Goal: Information Seeking & Learning: Learn about a topic

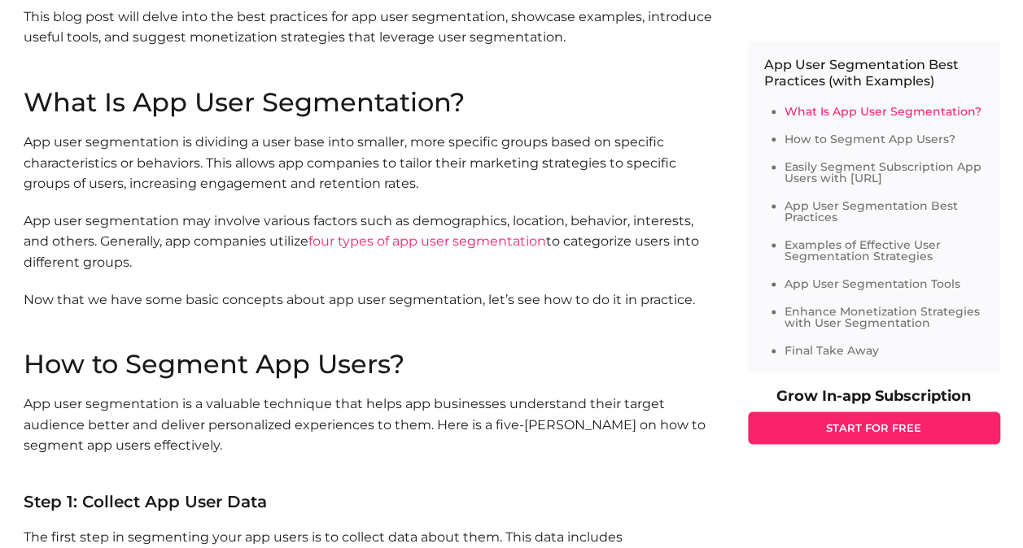
scroll to position [1139, 0]
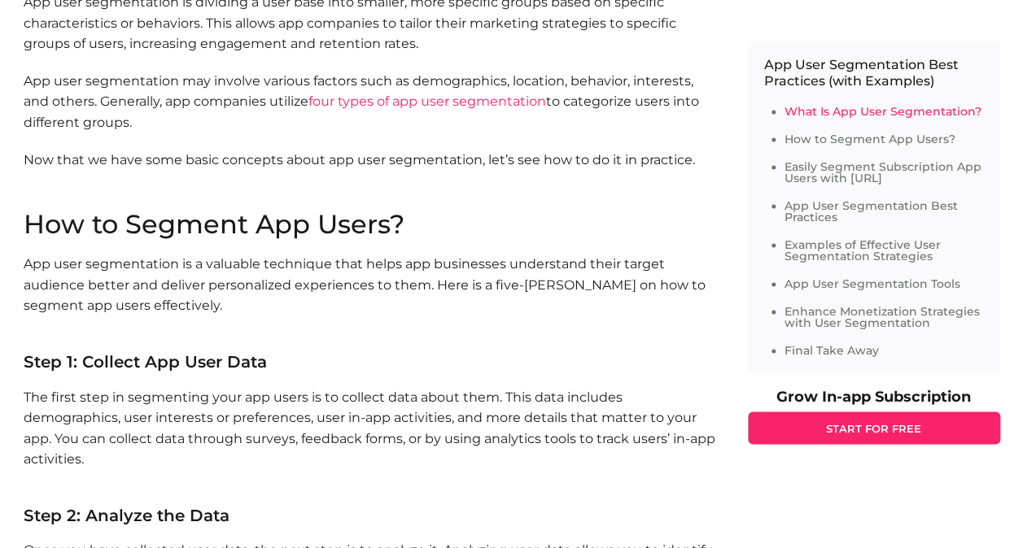
click at [342, 230] on h2 "How to Segment App Users?" at bounding box center [370, 225] width 692 height 26
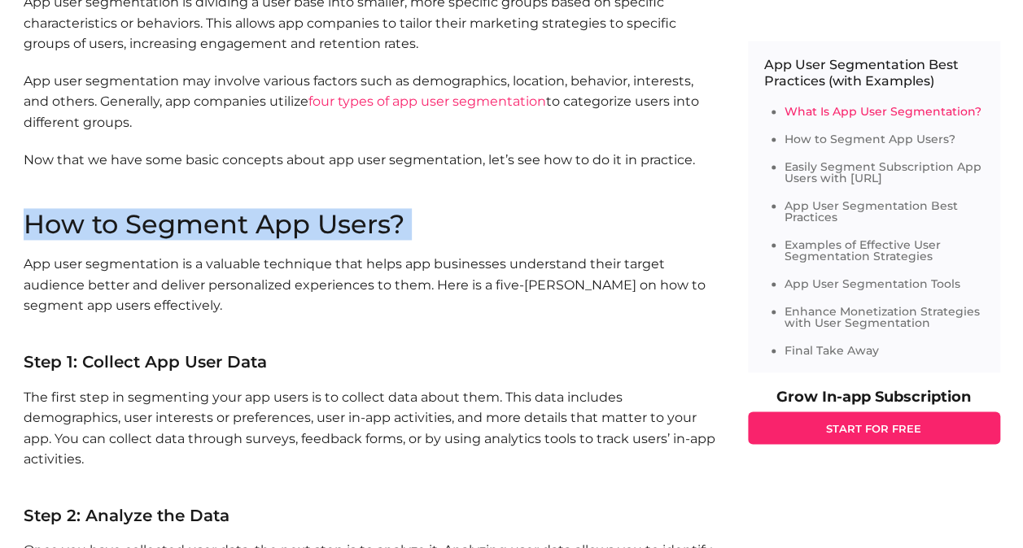
click at [342, 230] on h2 "How to Segment App Users?" at bounding box center [370, 225] width 692 height 26
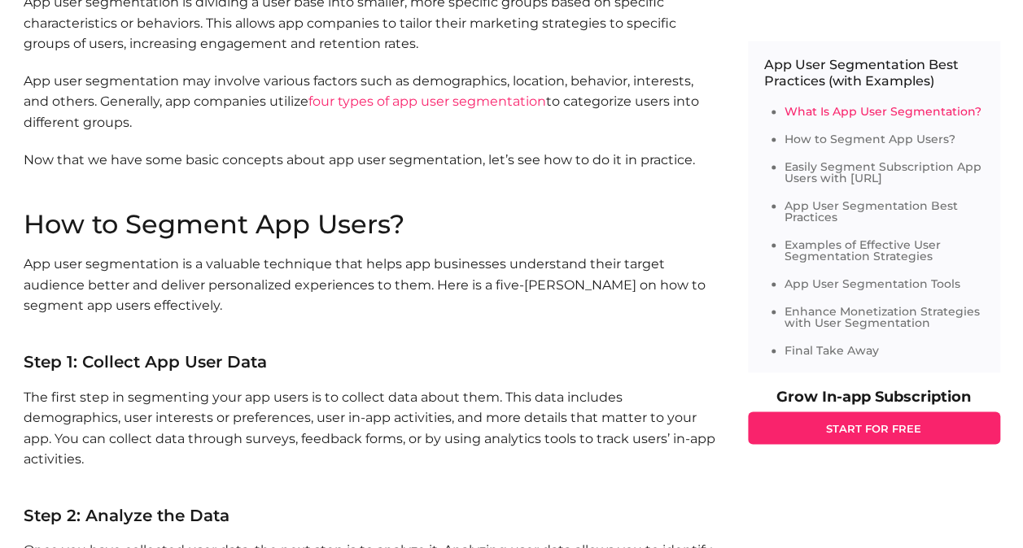
drag, startPoint x: 342, startPoint y: 230, endPoint x: 313, endPoint y: 271, distance: 49.7
click at [313, 271] on p "App user segmentation is a valuable technique that helps app businesses underst…" at bounding box center [370, 295] width 692 height 83
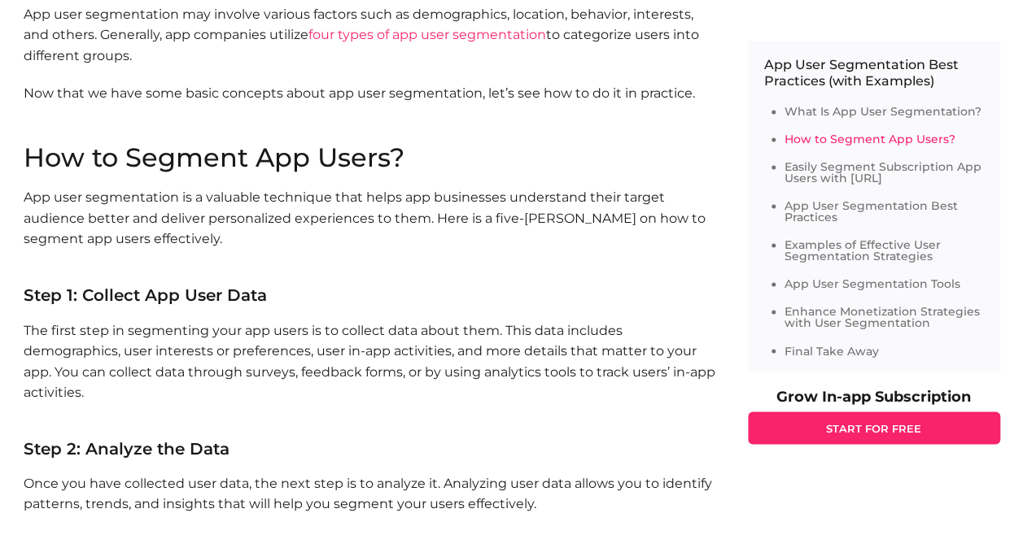
scroll to position [1383, 0]
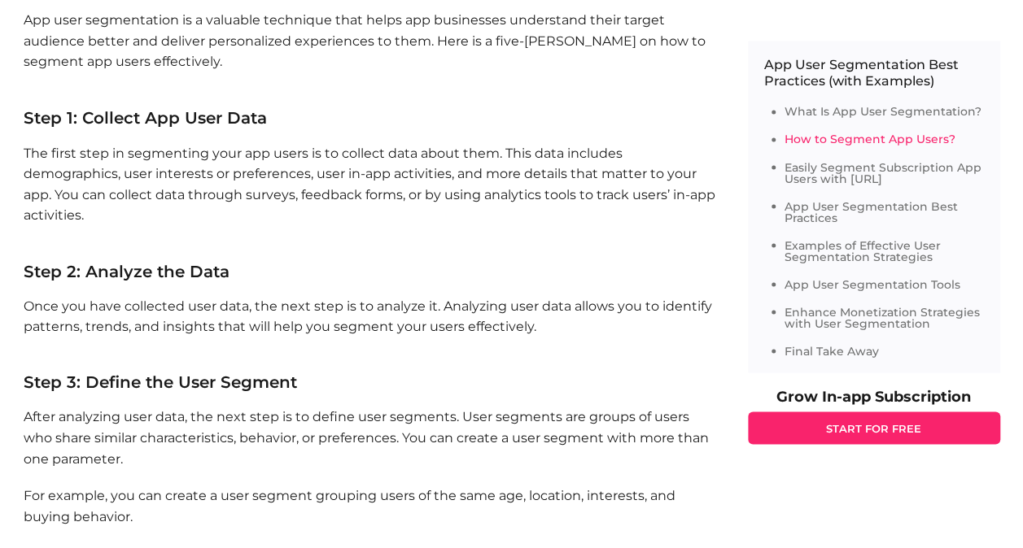
click at [170, 181] on p "The first step in segmenting your app users is to collect data about them. This…" at bounding box center [370, 194] width 692 height 104
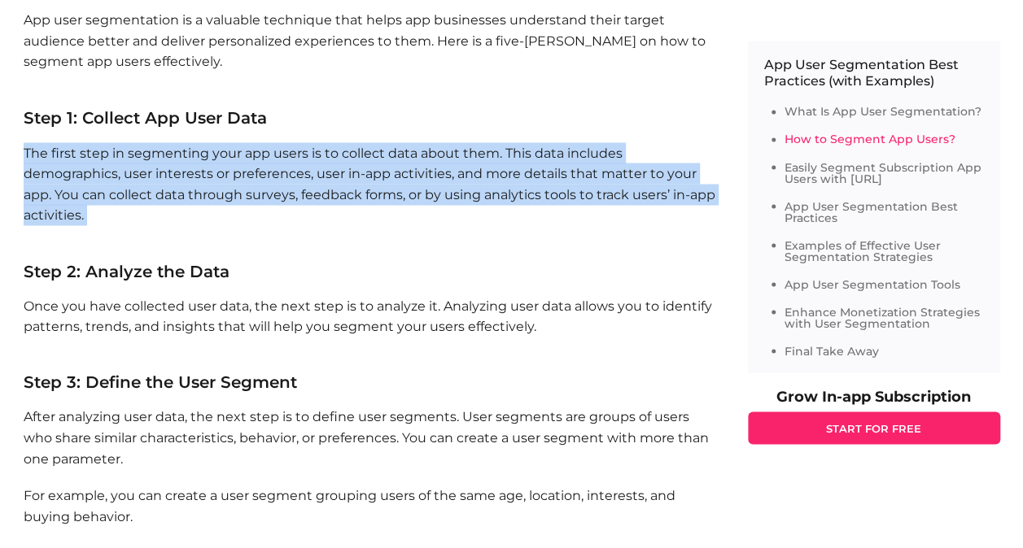
click at [170, 181] on p "The first step in segmenting your app users is to collect data about them. This…" at bounding box center [370, 194] width 692 height 104
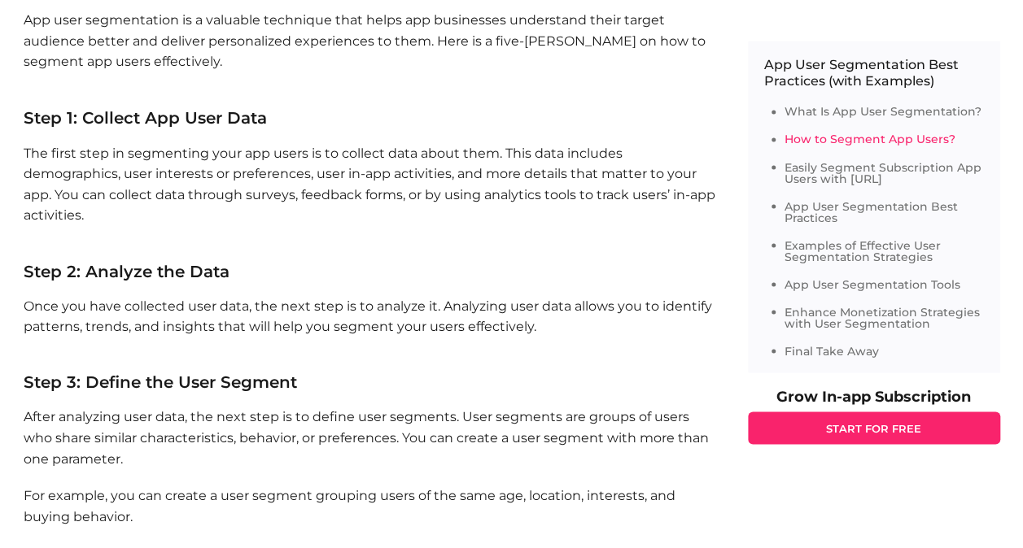
drag, startPoint x: 170, startPoint y: 181, endPoint x: 203, endPoint y: 293, distance: 116.3
click at [203, 293] on section "How to Segment App Users? App user segmentation is a valuable technique that he…" at bounding box center [370, 484] width 692 height 1034
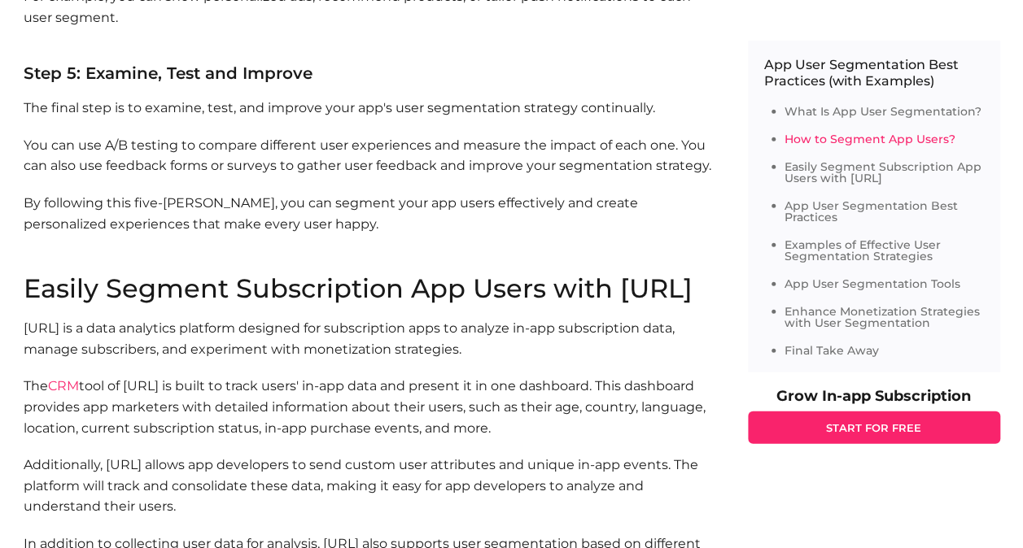
scroll to position [2197, 0]
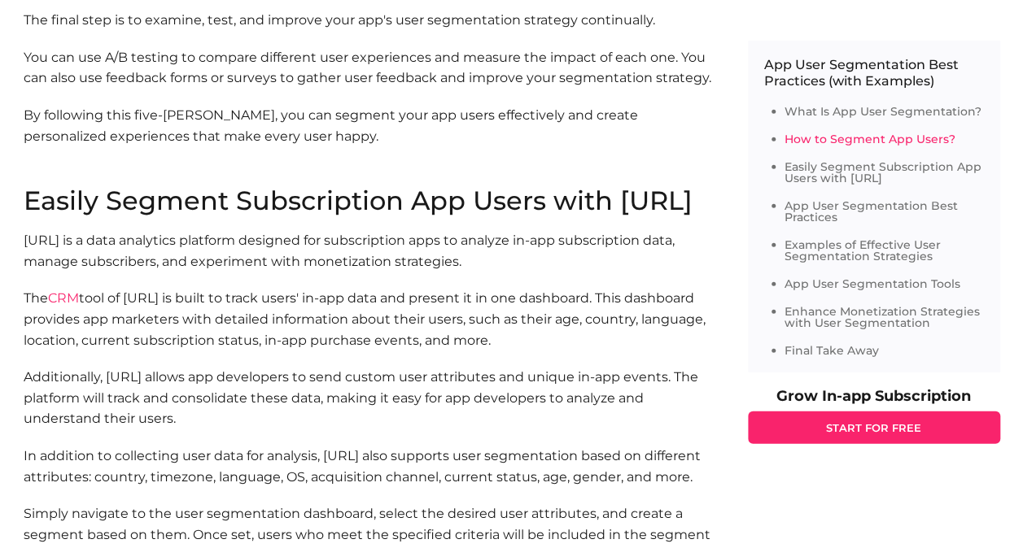
click at [198, 210] on h2 "Easily Segment Subscription App Users with [URL]" at bounding box center [370, 201] width 692 height 26
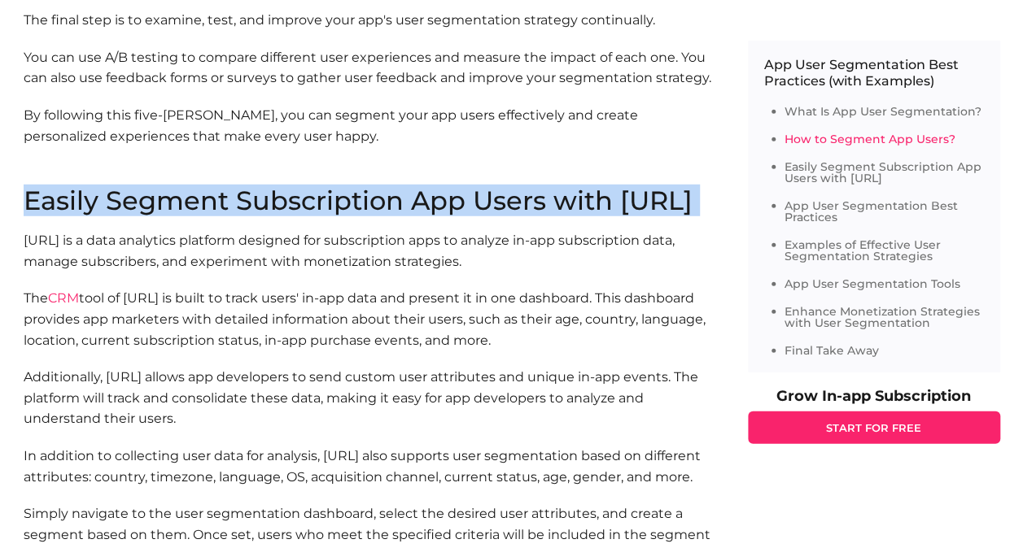
click at [198, 210] on h2 "Easily Segment Subscription App Users with [URL]" at bounding box center [370, 201] width 692 height 26
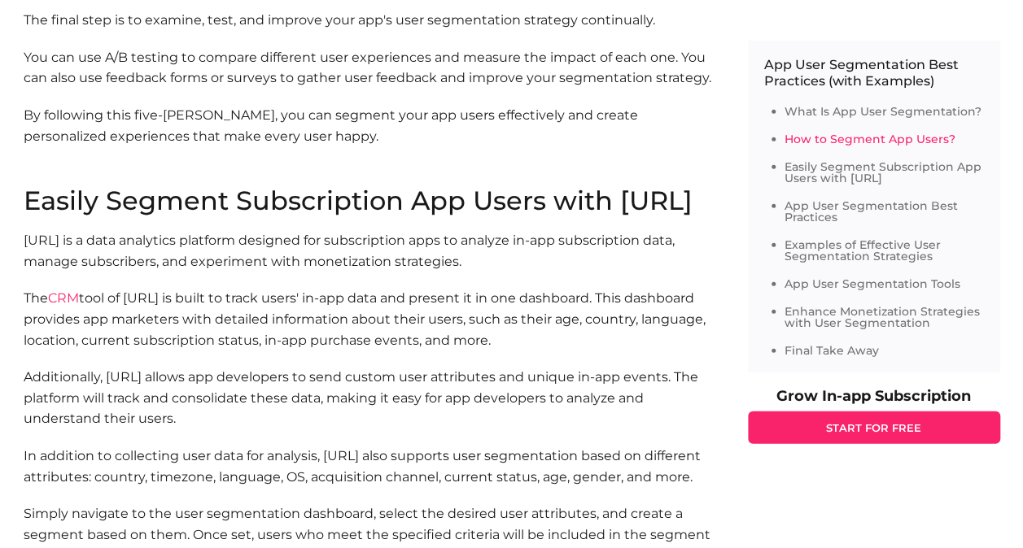
drag, startPoint x: 198, startPoint y: 210, endPoint x: 253, endPoint y: 293, distance: 99.7
click at [253, 272] on p "[URL] is a data analytics platform designed for subscription apps to analyze in…" at bounding box center [370, 250] width 692 height 41
click at [228, 330] on p "The CRM tool of [URL] is built to track users' in-app data and present it in on…" at bounding box center [370, 319] width 692 height 63
click at [231, 332] on p "The CRM tool of [URL] is built to track users' in-app data and present it in on…" at bounding box center [370, 319] width 692 height 63
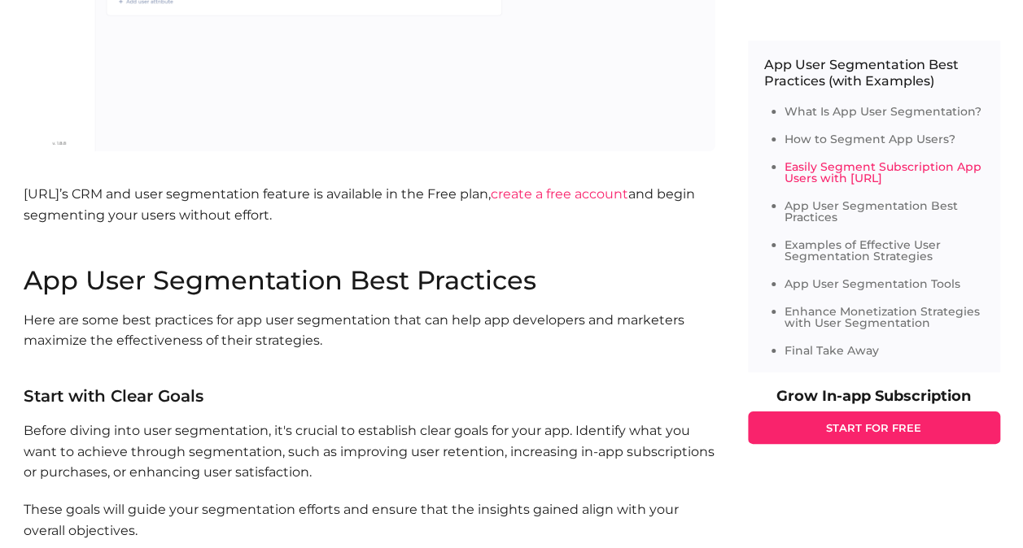
scroll to position [3092, 0]
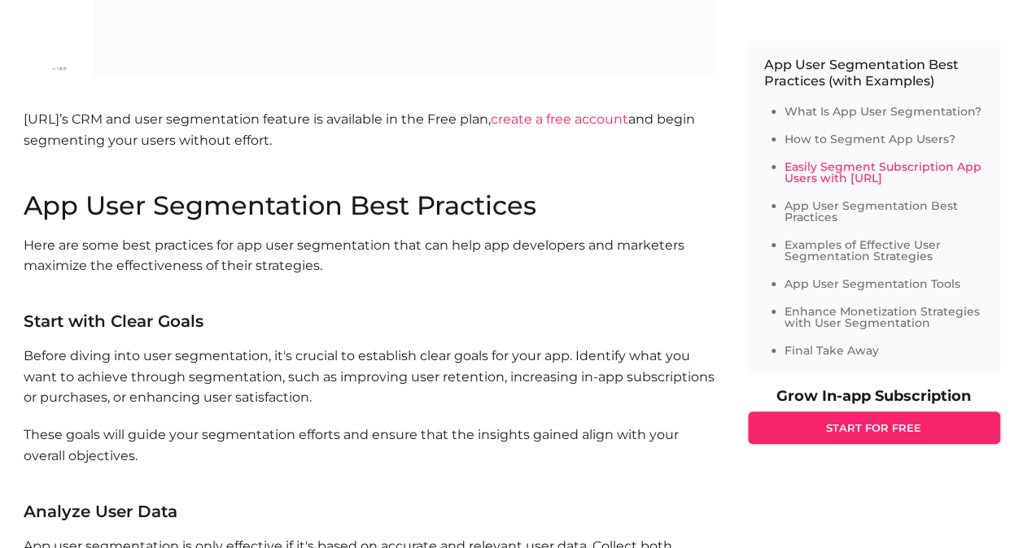
click at [521, 219] on h2 "App User Segmentation Best Practices" at bounding box center [370, 206] width 692 height 26
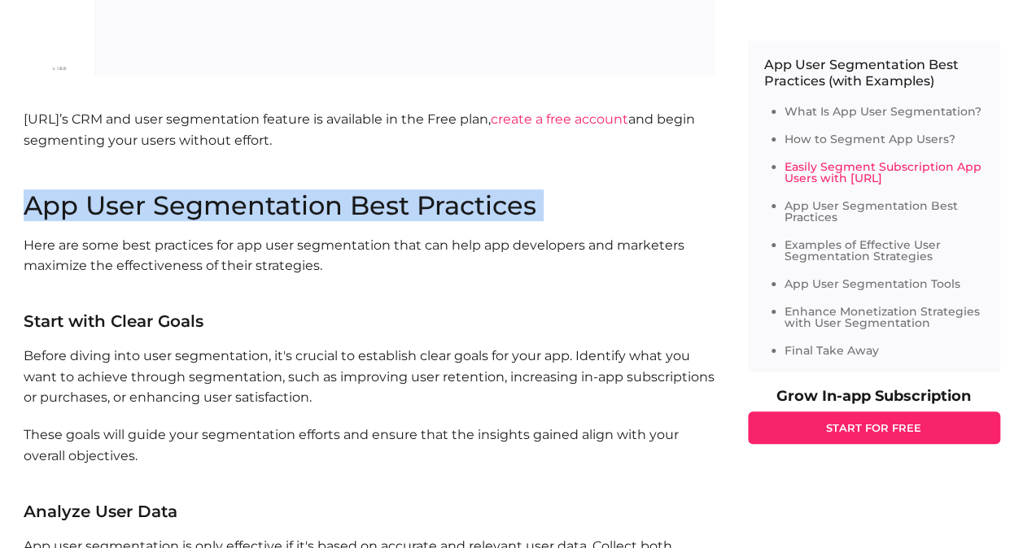
click at [521, 219] on h2 "App User Segmentation Best Practices" at bounding box center [370, 206] width 692 height 26
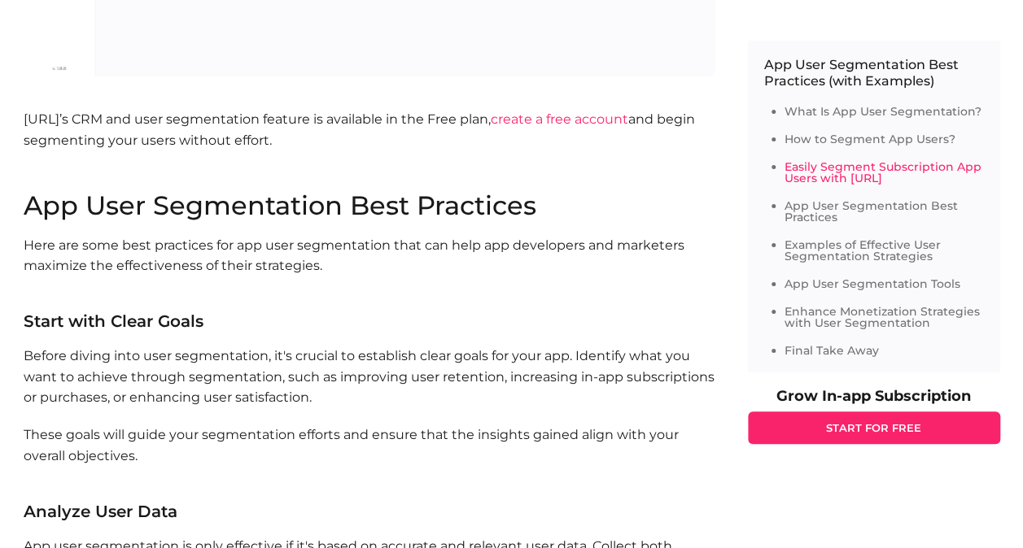
drag, startPoint x: 521, startPoint y: 264, endPoint x: 410, endPoint y: 372, distance: 154.8
click at [410, 330] on h3 "Start with Clear Goals" at bounding box center [370, 321] width 692 height 16
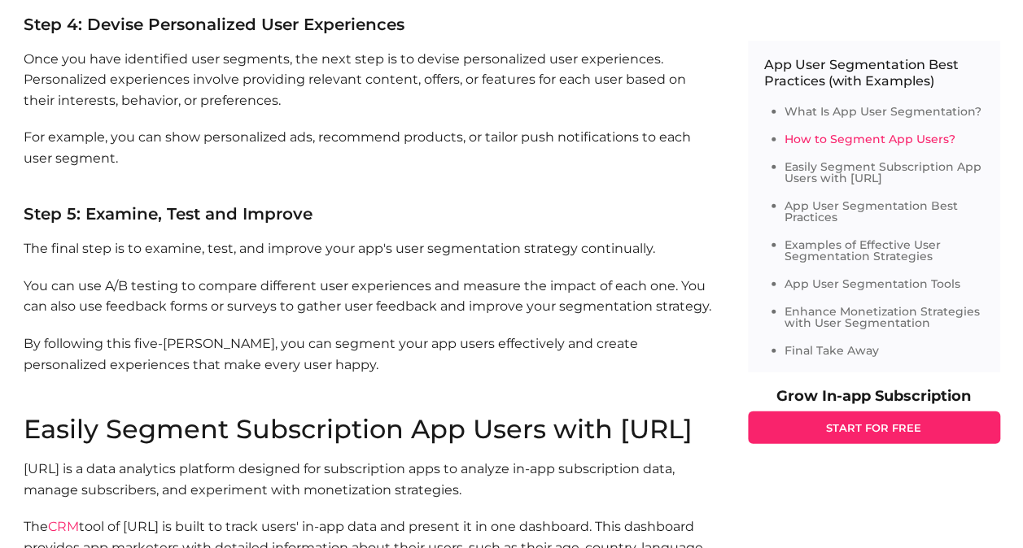
scroll to position [1909, 0]
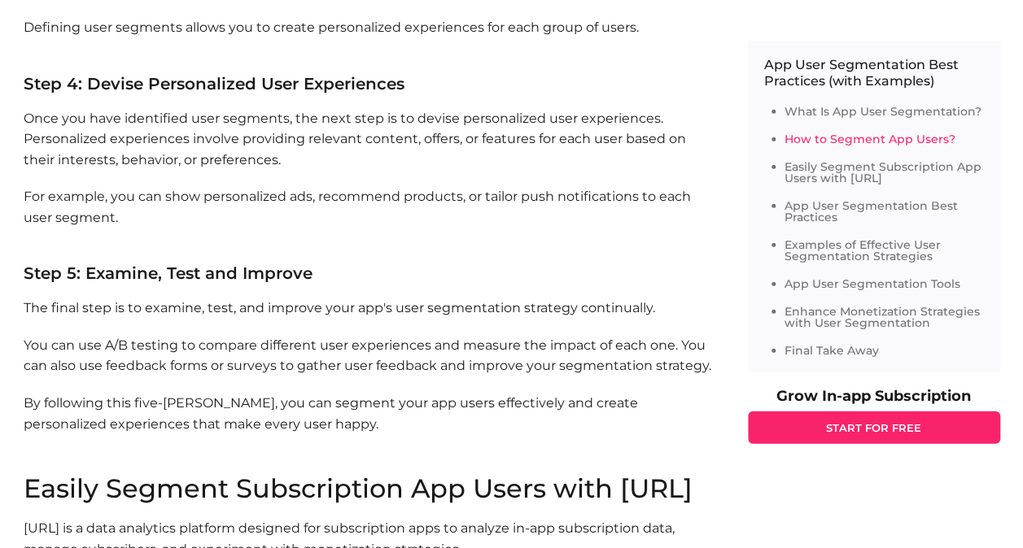
click at [200, 89] on h3 "Step 4: Devise Personalized User Experiences" at bounding box center [370, 84] width 692 height 16
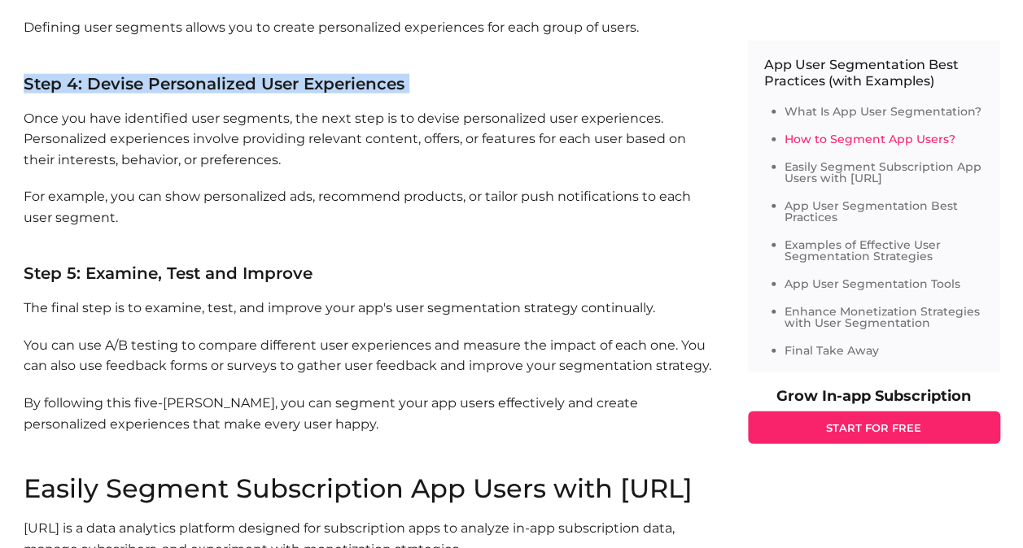
click at [200, 89] on h3 "Step 4: Devise Personalized User Experiences" at bounding box center [370, 84] width 692 height 16
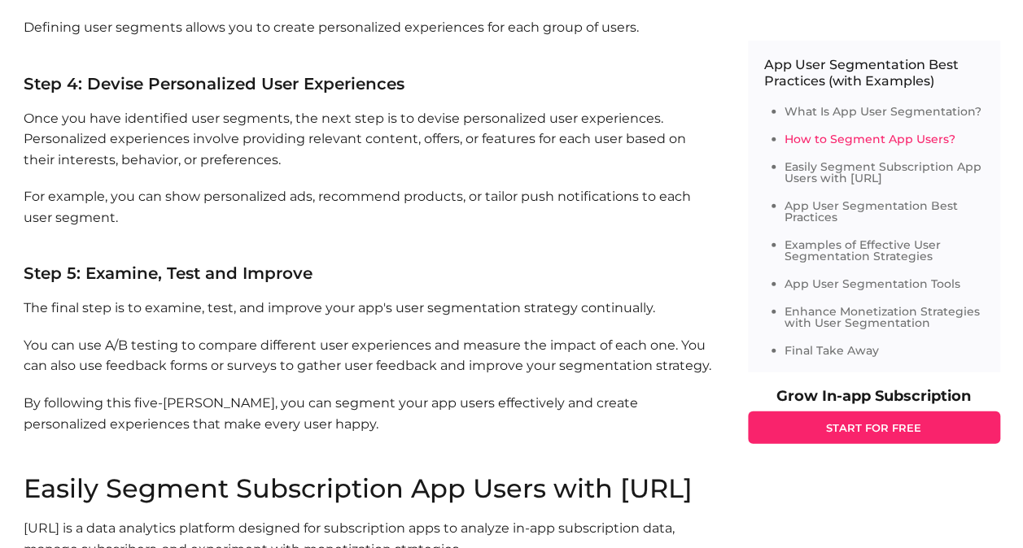
drag, startPoint x: 200, startPoint y: 89, endPoint x: 222, endPoint y: 146, distance: 60.3
click at [222, 146] on p "Once you have identified user segments, the next step is to devise personalized…" at bounding box center [370, 139] width 692 height 63
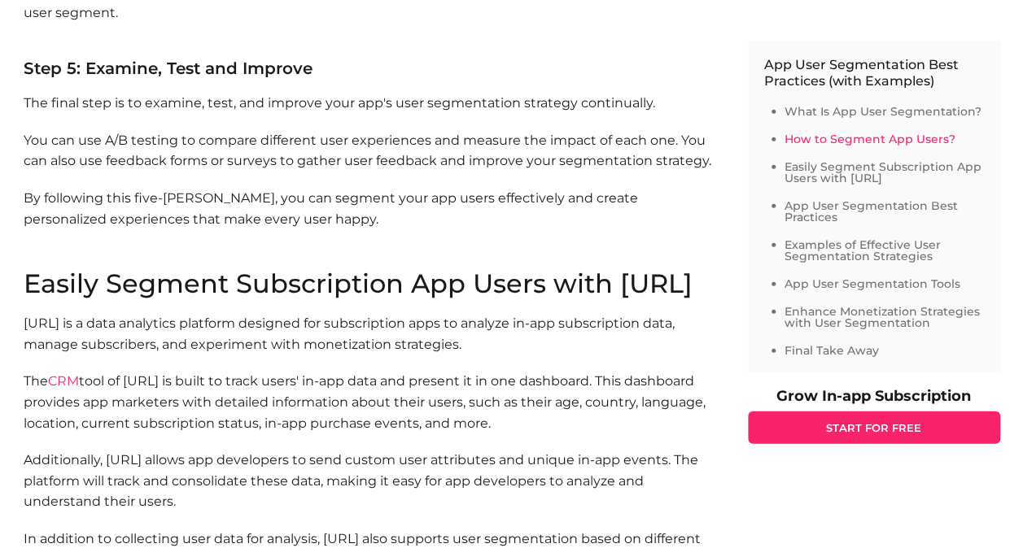
scroll to position [2316, 0]
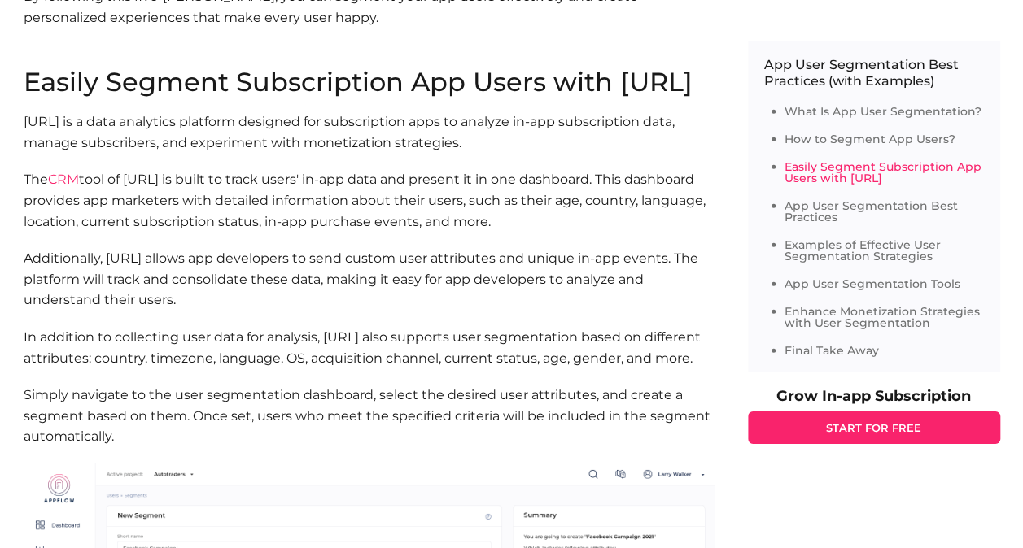
click at [120, 95] on h2 "Easily Segment Subscription App Users with [URL]" at bounding box center [370, 82] width 692 height 26
drag, startPoint x: 120, startPoint y: 120, endPoint x: 134, endPoint y: 155, distance: 37.6
click at [134, 153] on p "[URL] is a data analytics platform designed for subscription apps to analyze in…" at bounding box center [370, 131] width 692 height 41
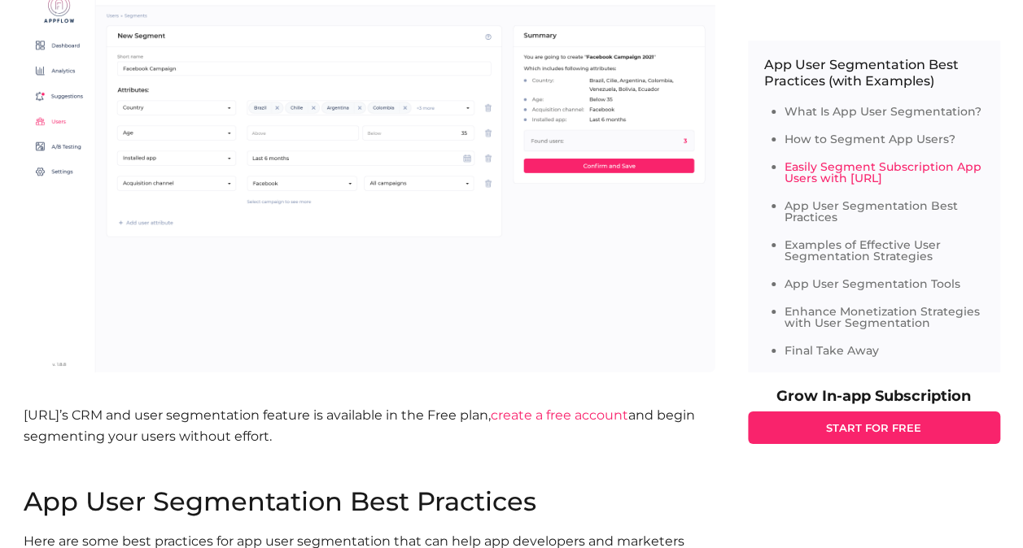
scroll to position [2804, 0]
